Goal: Task Accomplishment & Management: Use online tool/utility

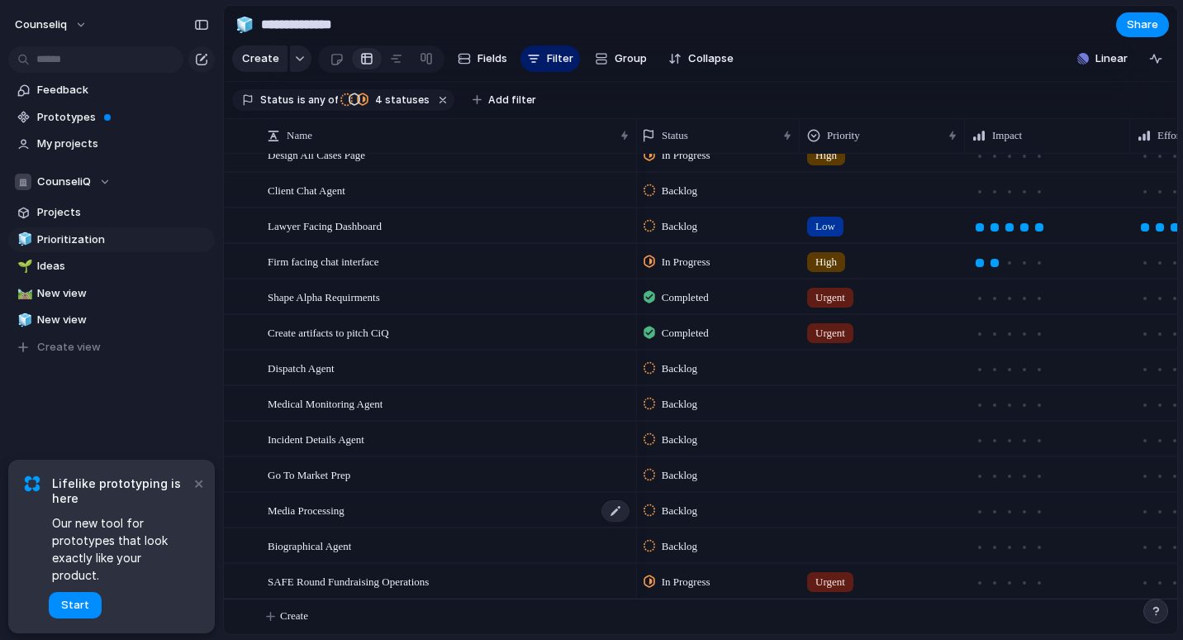
scroll to position [173, 0]
click at [439, 295] on div "Shape Alpha Requirments" at bounding box center [450, 297] width 364 height 34
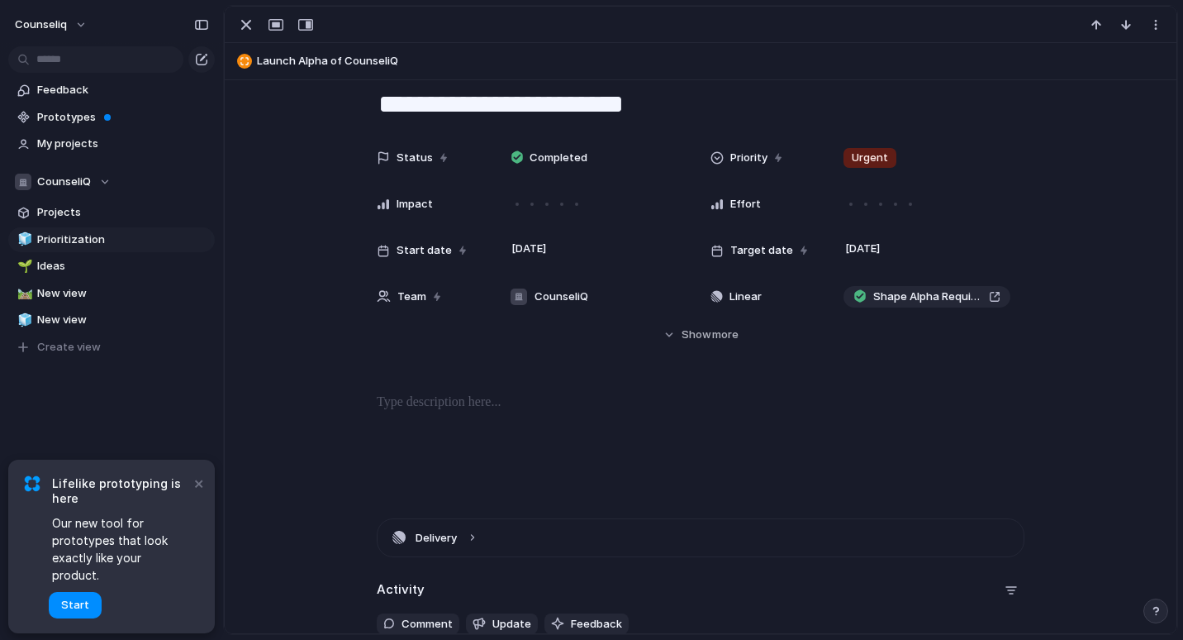
scroll to position [38, 0]
drag, startPoint x: 206, startPoint y: 501, endPoint x: 114, endPoint y: 578, distance: 119.7
click at [114, 578] on div "× Lifelike prototyping is here Our new tool for prototypes that look exactly li…" at bounding box center [111, 546] width 207 height 174
click at [76, 595] on button "Start" at bounding box center [75, 605] width 53 height 26
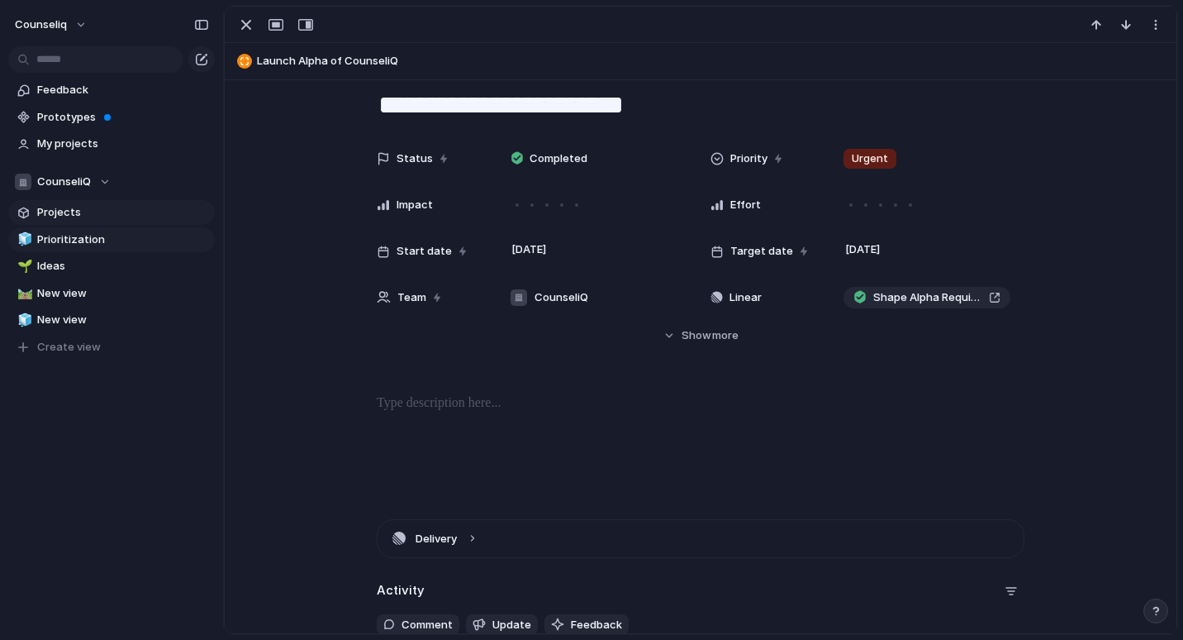
click at [91, 218] on span "Projects" at bounding box center [123, 212] width 172 height 17
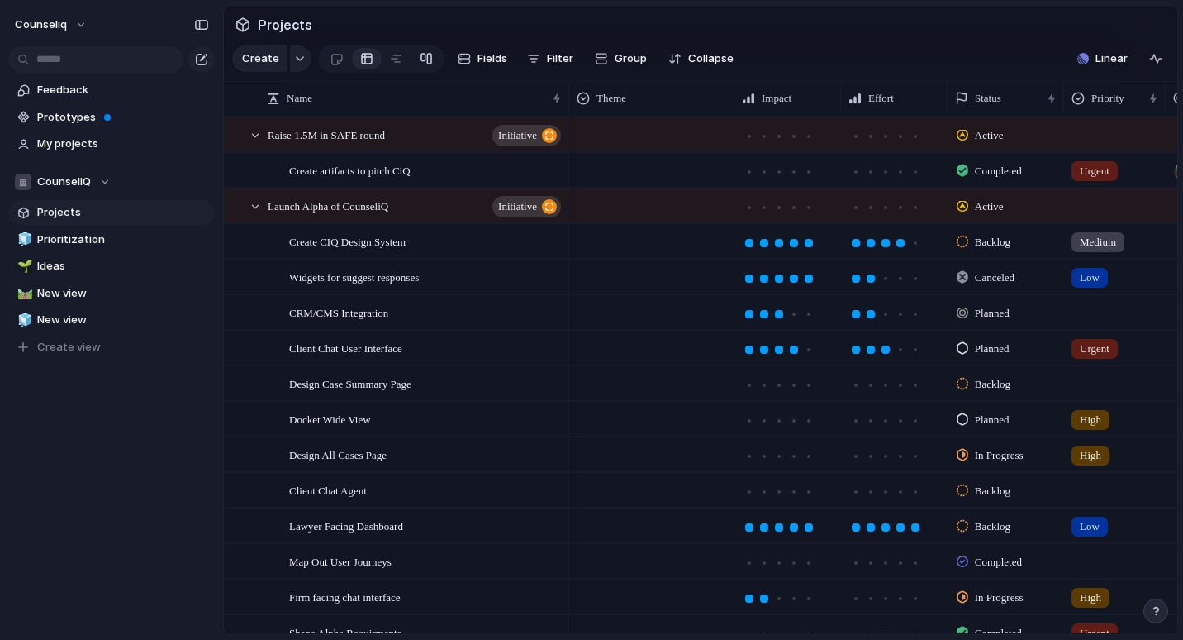
click at [427, 58] on div at bounding box center [426, 58] width 13 height 26
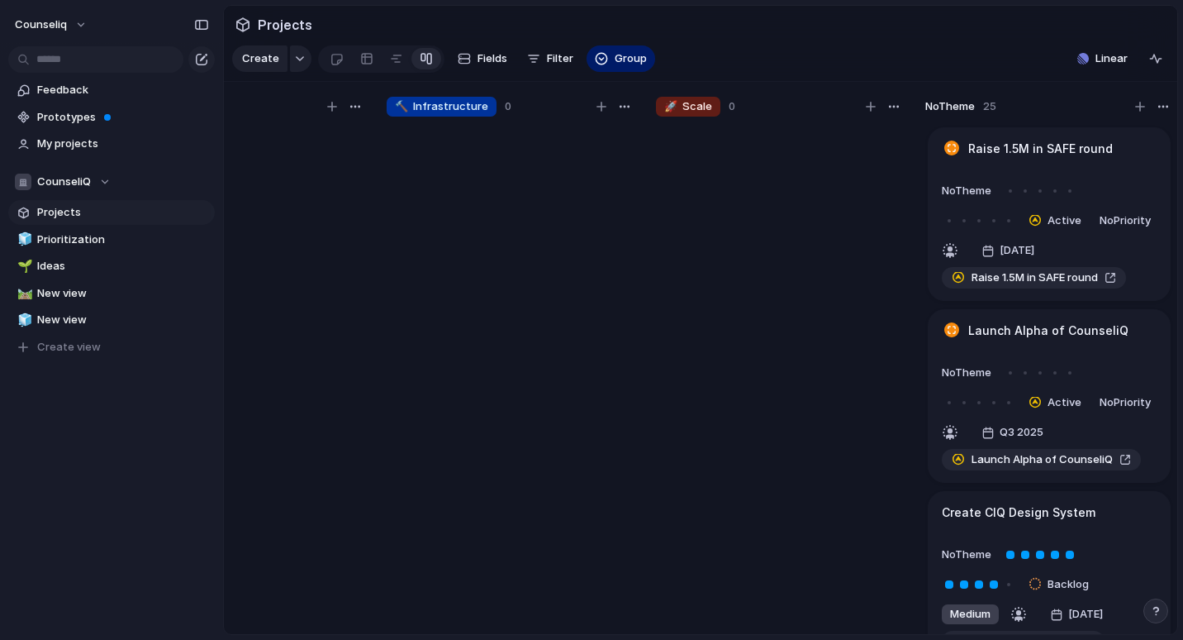
click at [325, 72] on div at bounding box center [336, 58] width 31 height 26
click at [331, 68] on div at bounding box center [337, 58] width 14 height 27
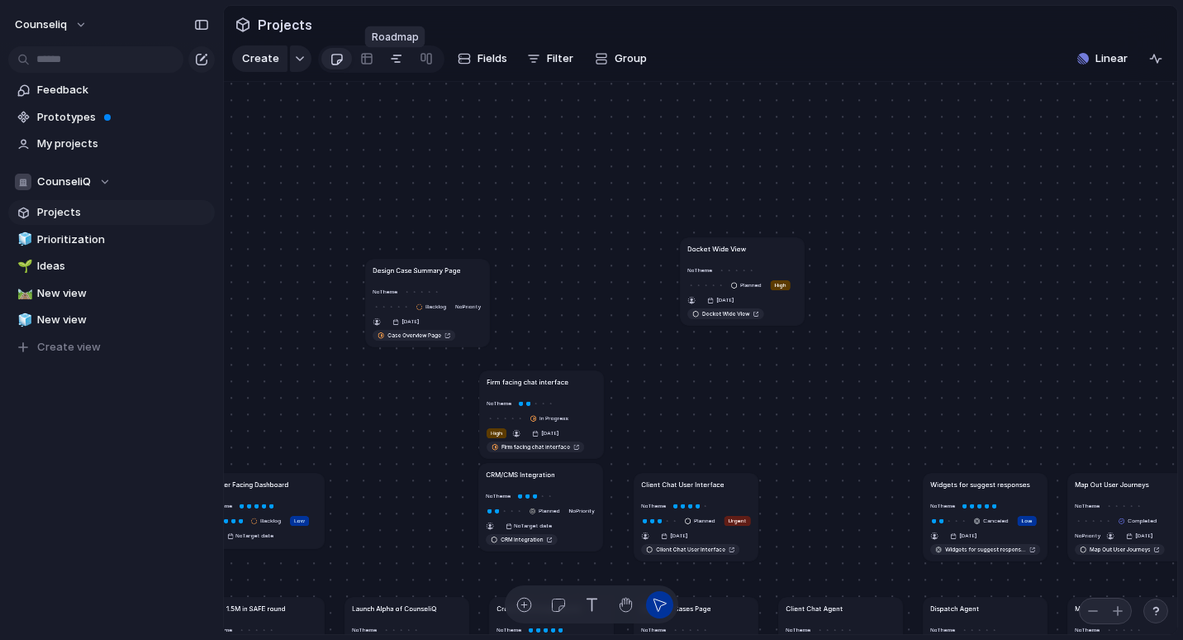
click at [387, 67] on link at bounding box center [397, 58] width 30 height 26
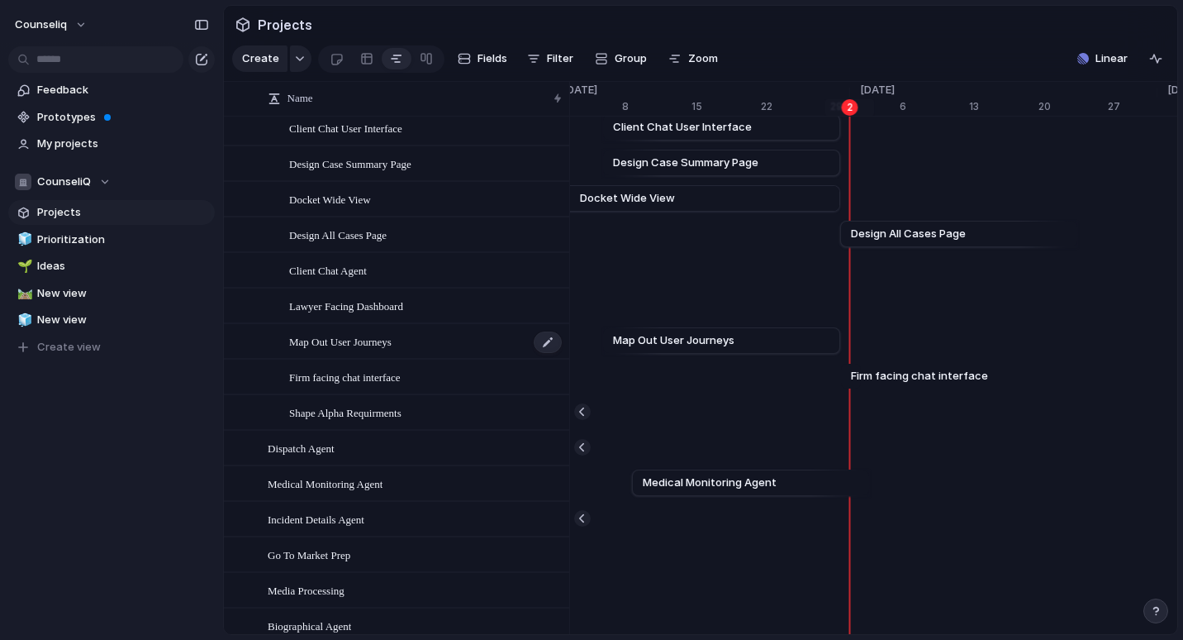
scroll to position [220, 0]
click at [379, 386] on span "Firm facing chat interface" at bounding box center [345, 376] width 112 height 19
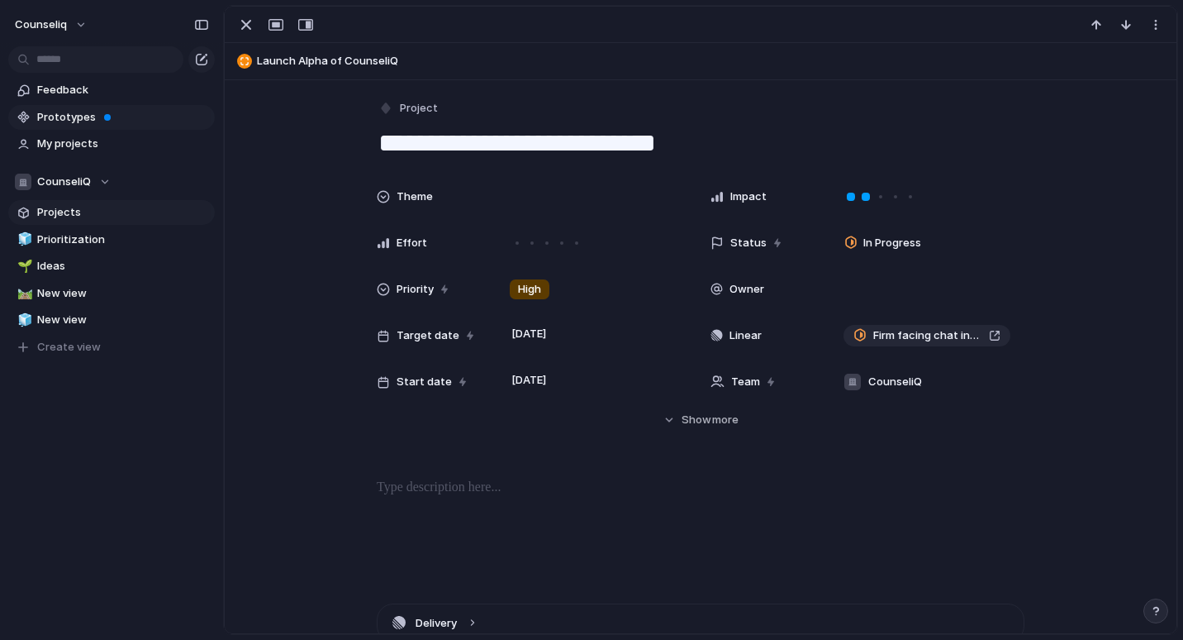
click at [110, 112] on span "Prototypes" at bounding box center [123, 117] width 172 height 17
click at [88, 229] on link "🧊 Prioritization" at bounding box center [111, 239] width 207 height 25
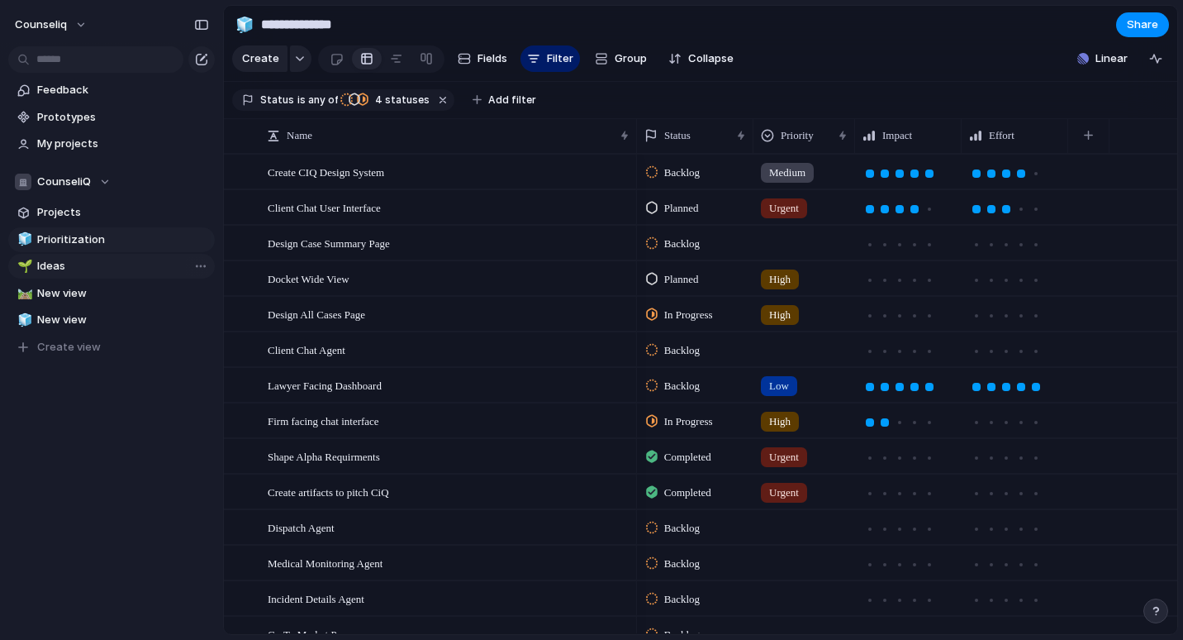
click at [112, 258] on span "Ideas" at bounding box center [123, 266] width 172 height 17
type input "*****"
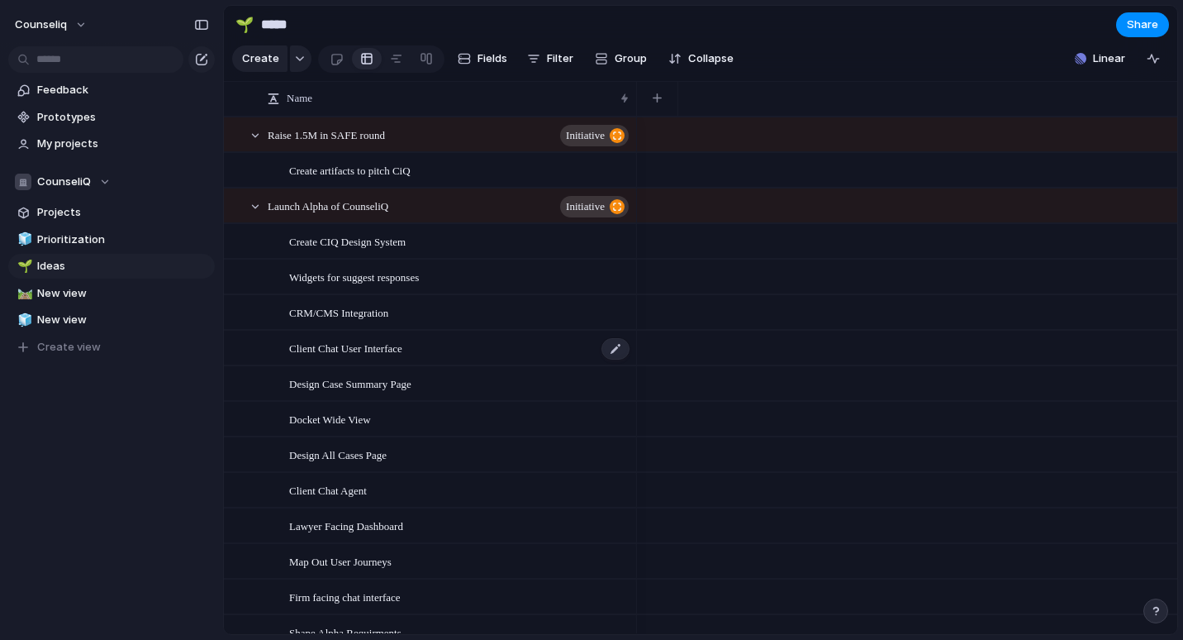
click at [468, 365] on div "Client Chat User Interface" at bounding box center [460, 348] width 342 height 34
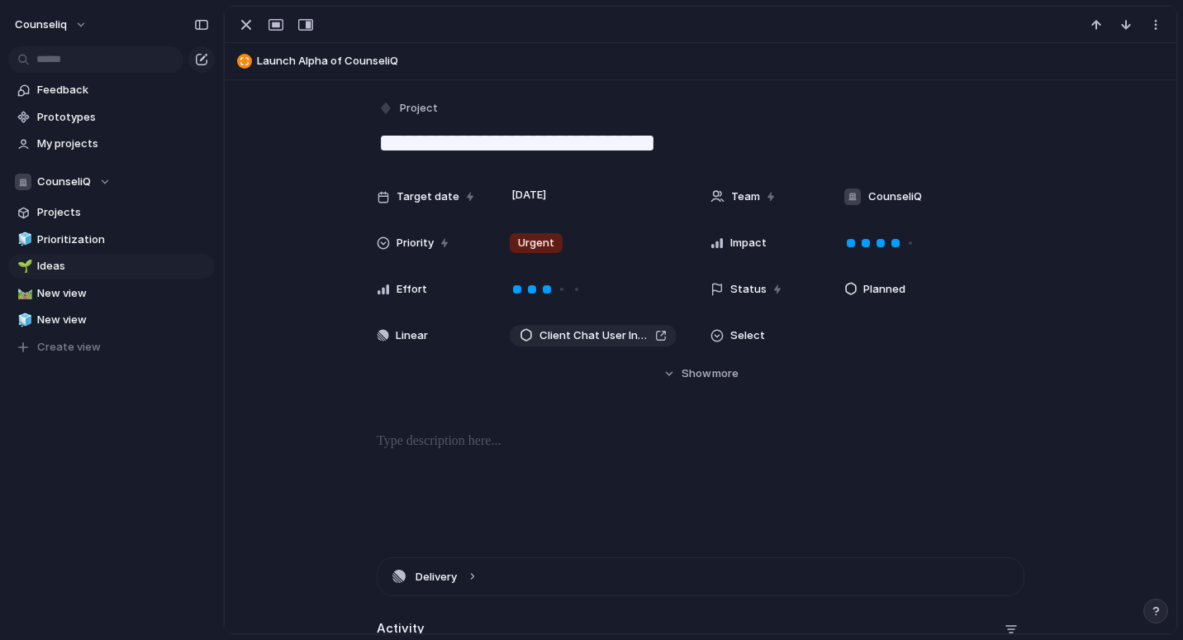
scroll to position [261, 0]
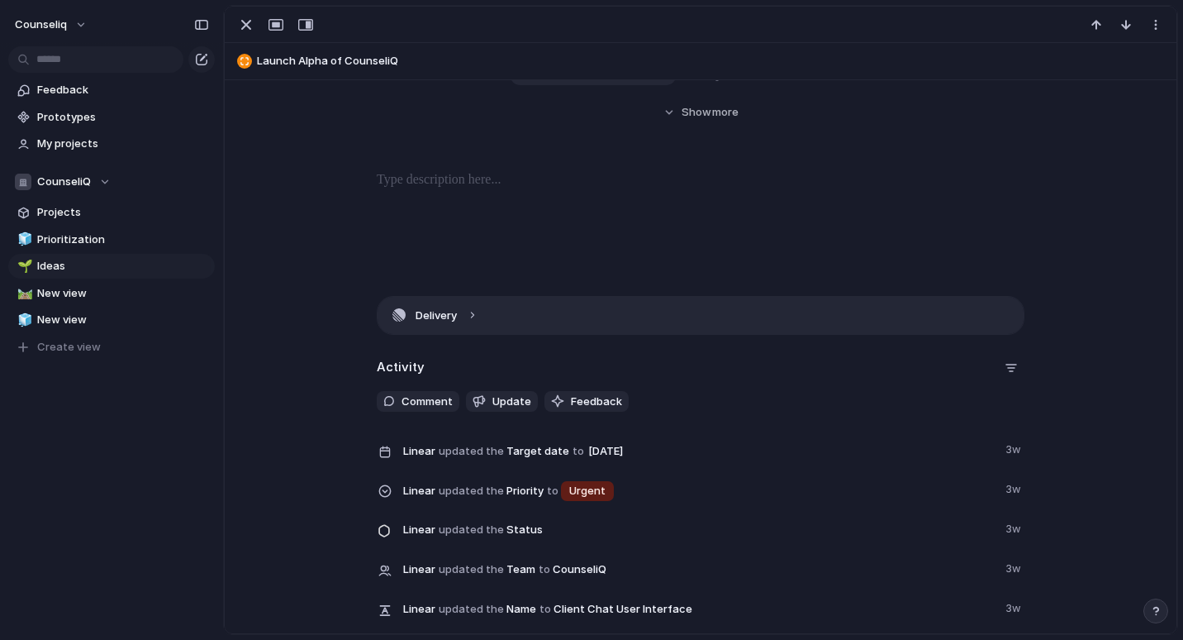
click at [473, 327] on button "Delivery" at bounding box center [701, 315] width 646 height 37
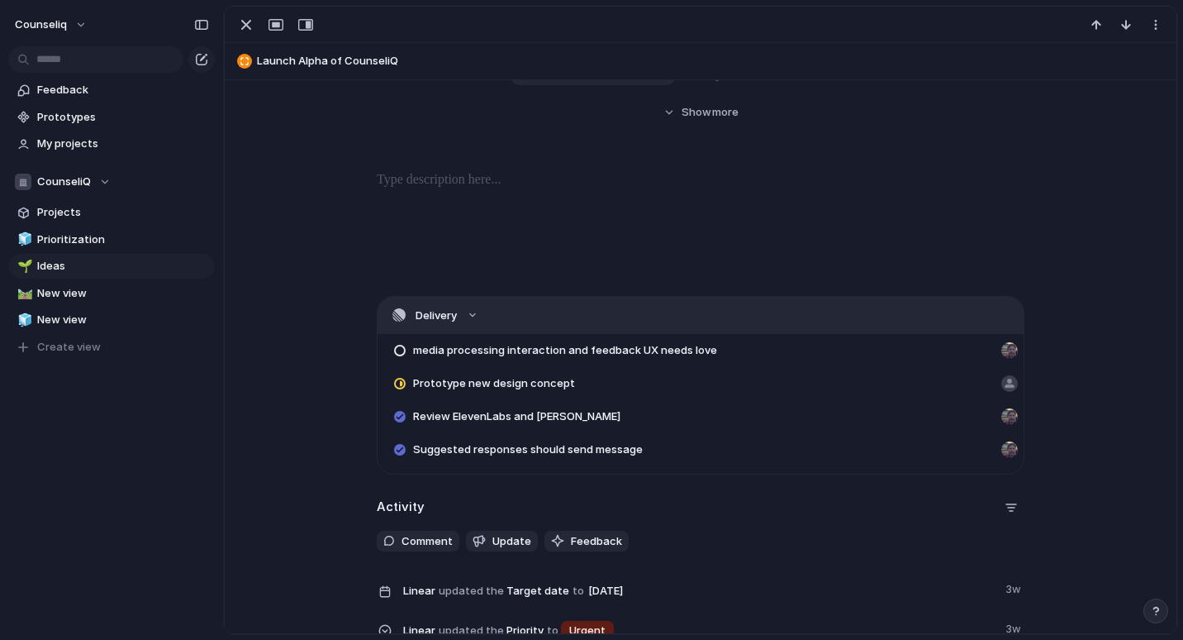
click at [474, 320] on button "Delivery" at bounding box center [701, 315] width 646 height 37
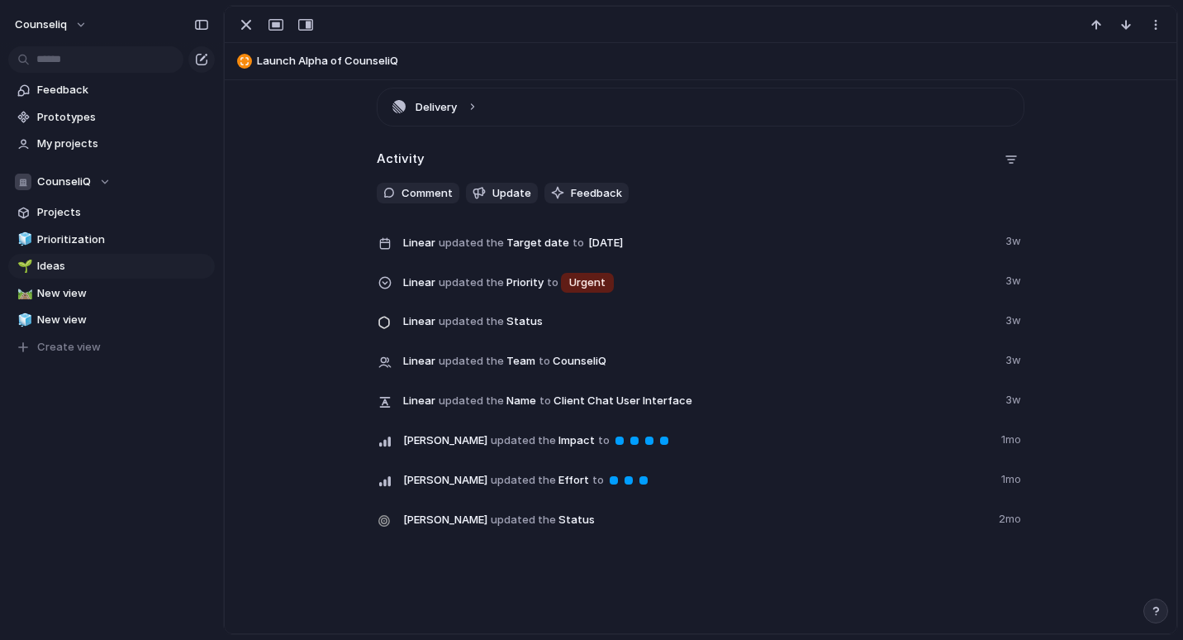
scroll to position [504, 0]
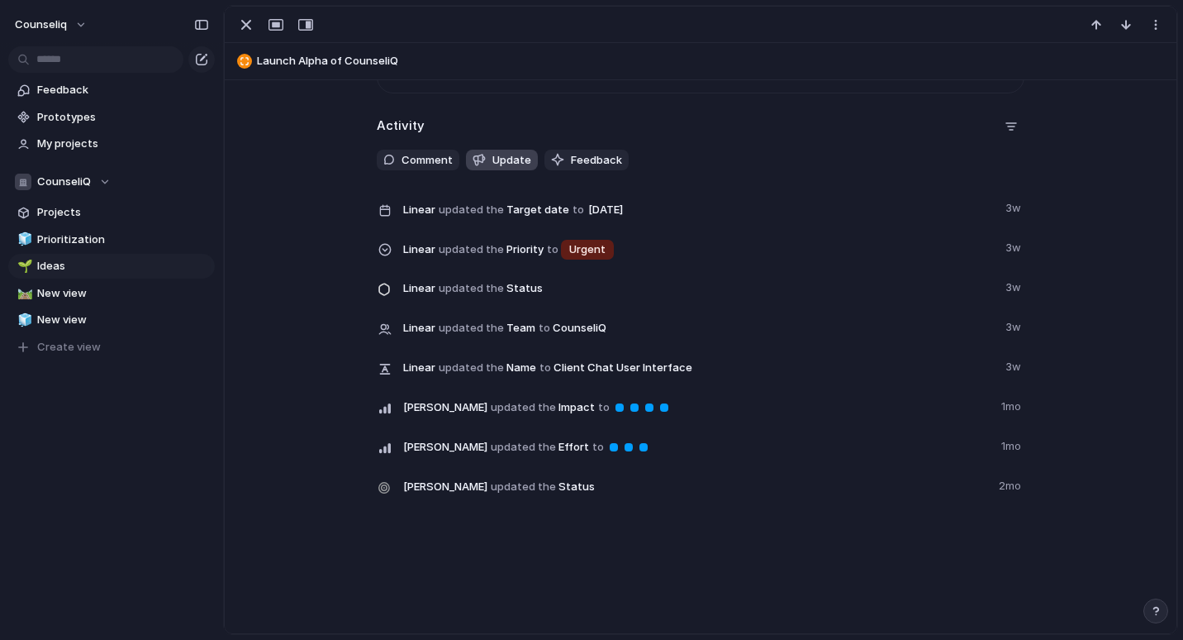
click at [481, 165] on button "Update" at bounding box center [502, 160] width 72 height 21
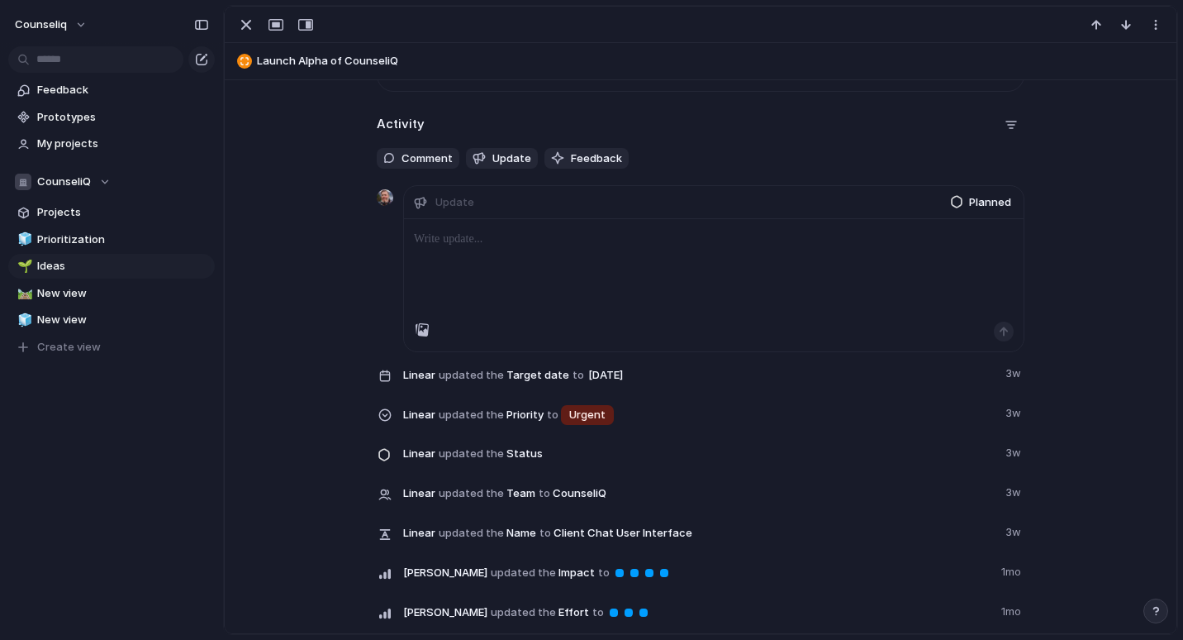
click at [566, 172] on div "Activity Comment Update Feedback Update Planned Linear updated the Target date …" at bounding box center [701, 396] width 648 height 569
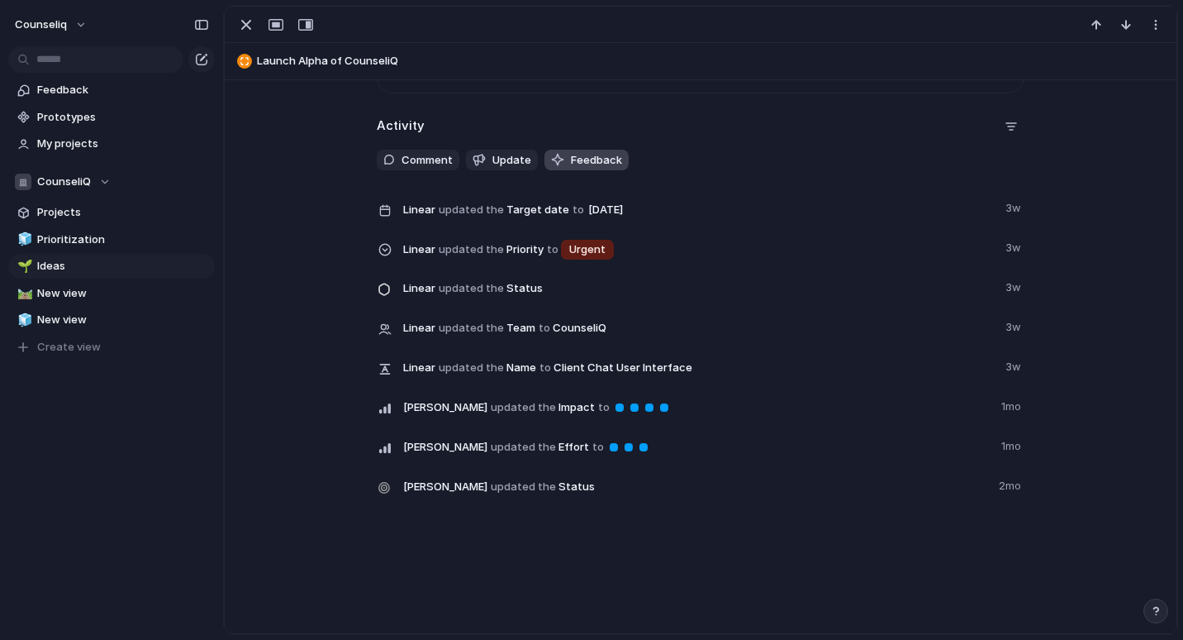
click at [575, 152] on span "Feedback" at bounding box center [596, 160] width 51 height 17
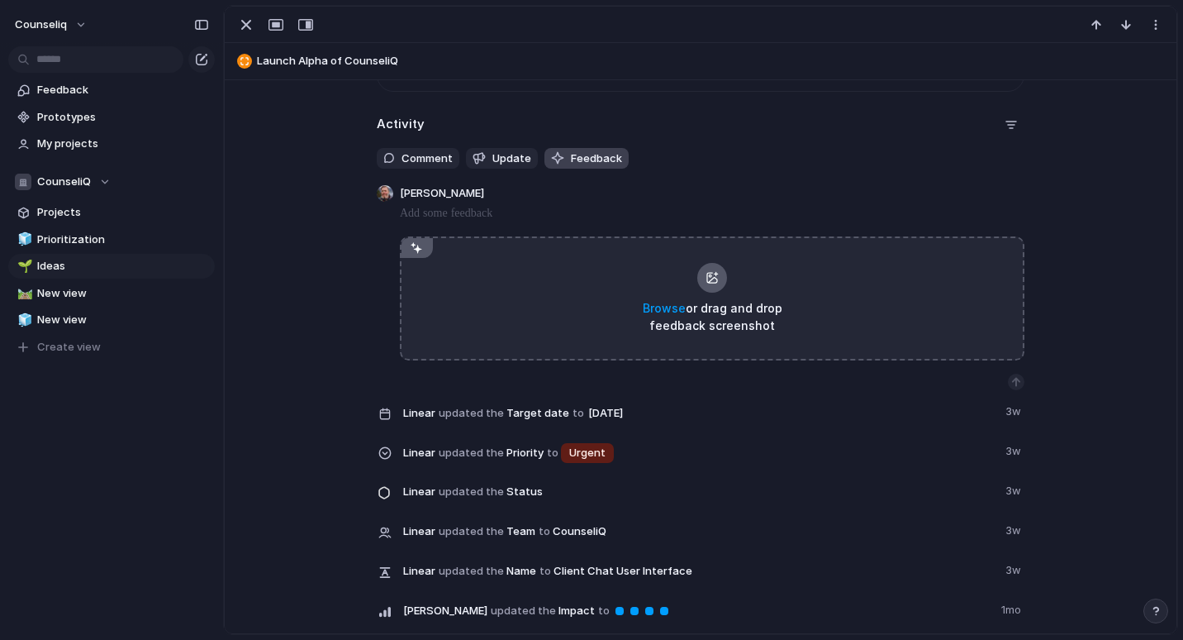
scroll to position [520, 0]
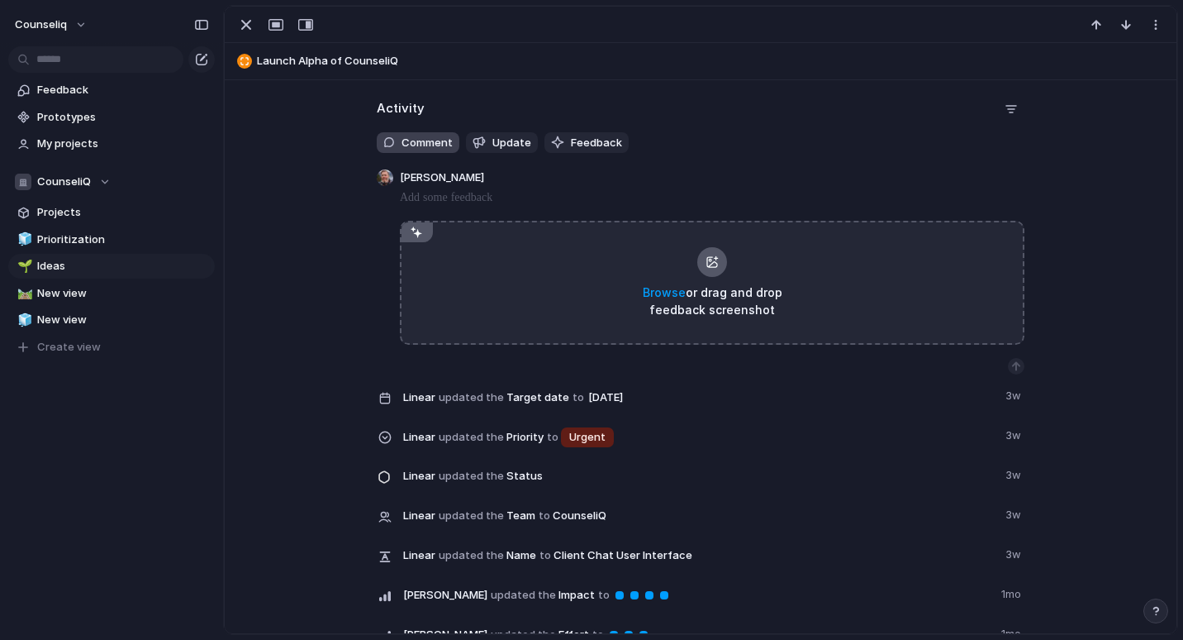
click at [427, 147] on span "Comment" at bounding box center [427, 143] width 51 height 17
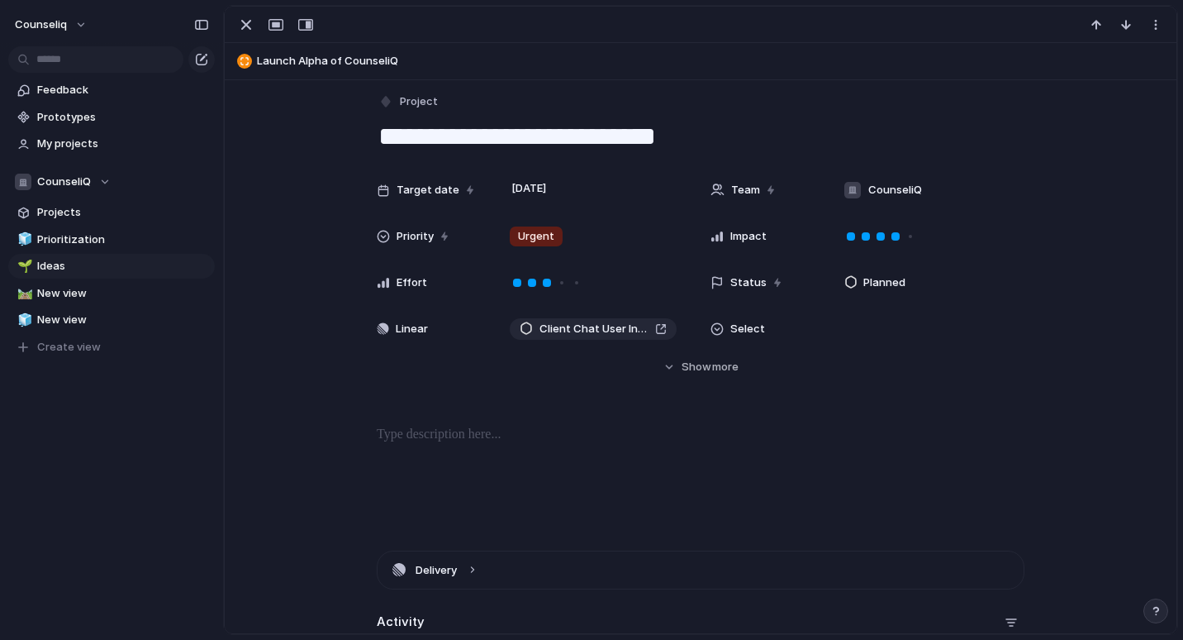
scroll to position [8, 0]
